Goal: Task Accomplishment & Management: Use online tool/utility

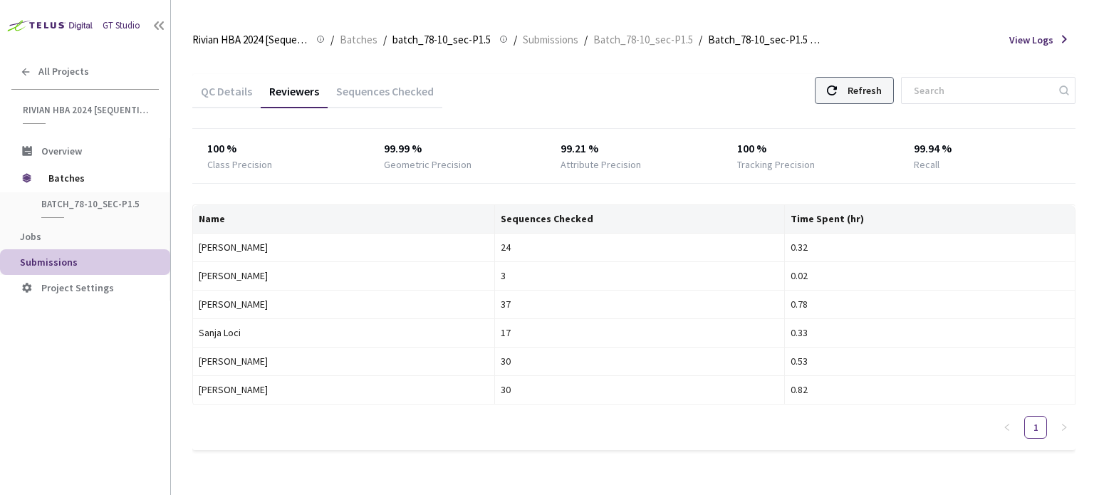
click at [879, 88] on div "Refresh" at bounding box center [864, 91] width 34 height 26
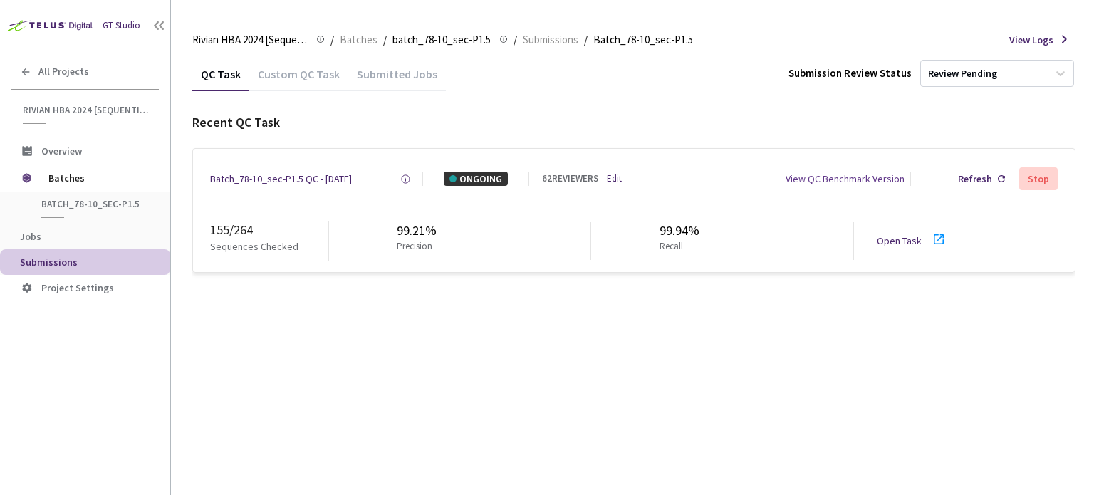
click at [918, 241] on link "Open Task" at bounding box center [898, 240] width 45 height 13
click at [934, 241] on icon at bounding box center [938, 239] width 17 height 17
drag, startPoint x: 380, startPoint y: 177, endPoint x: 188, endPoint y: 181, distance: 192.3
click at [188, 181] on main "Rivian HBA 2024 [Sequential] Rivian HBA 2024 [Sequential] / Batches / batch_78-…" at bounding box center [632, 247] width 923 height 495
copy div "Batch_78-10_sec-P1.5 QC - [DATE]"
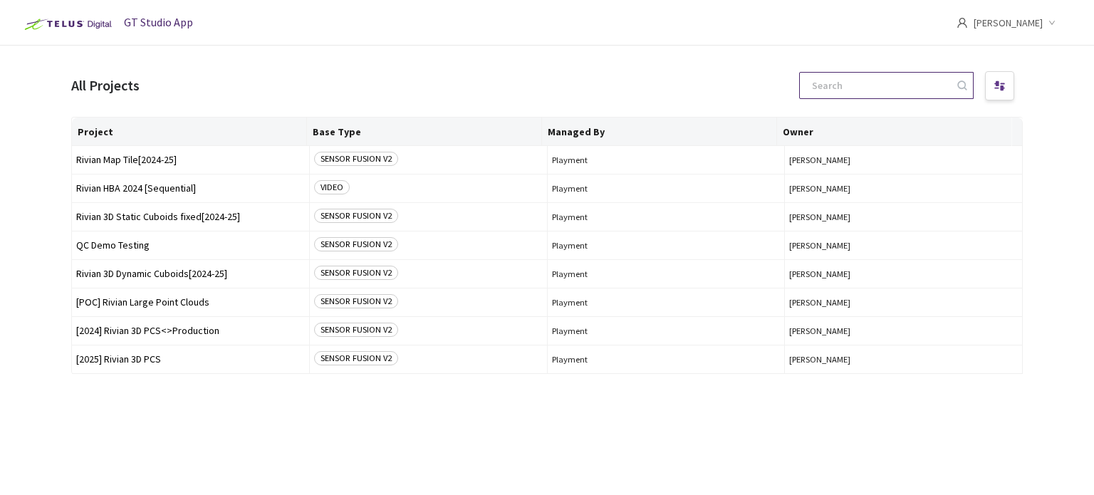
click at [911, 85] on input at bounding box center [879, 86] width 152 height 26
paste input "Batch_78-10_sec-P1.5 QC - 21 Aug 2025"
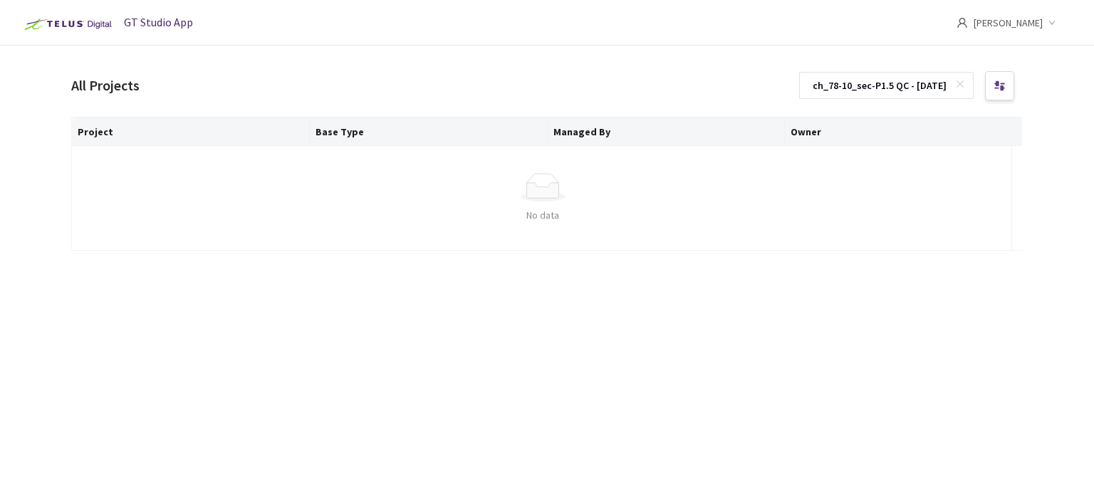
type input "Batch_78-10_sec-P1.5 QC - 21 Aug 2025"
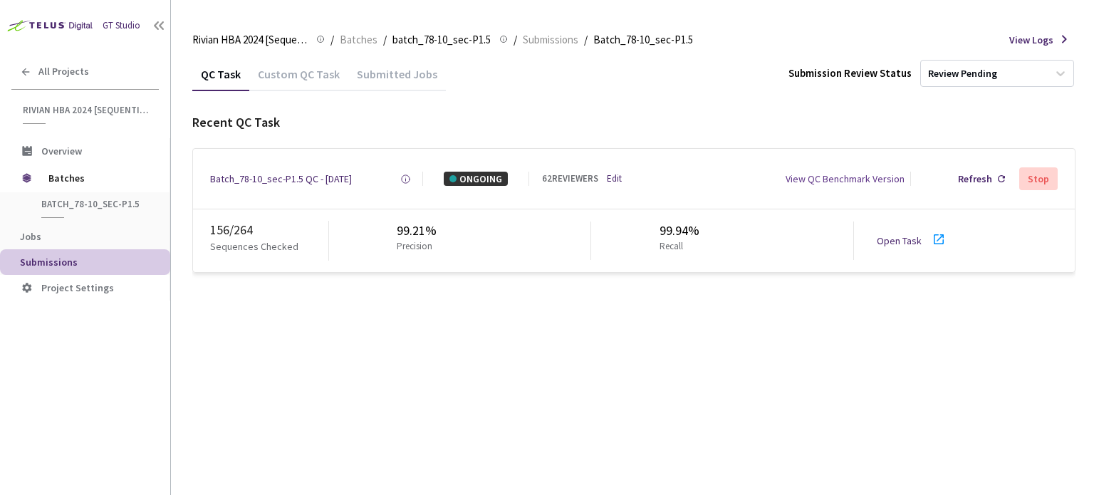
click at [930, 240] on icon at bounding box center [938, 239] width 17 height 17
click at [930, 241] on icon at bounding box center [938, 239] width 17 height 17
click at [926, 241] on div "Open Task" at bounding box center [902, 241] width 53 height 14
